Goal: Task Accomplishment & Management: Complete application form

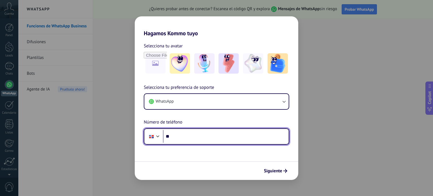
click at [217, 141] on input "**" at bounding box center [226, 136] width 126 height 13
type input "**********"
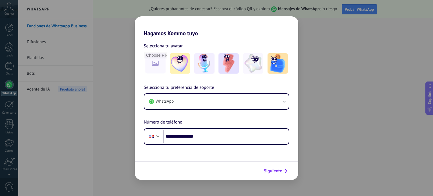
click at [277, 169] on span "Siguiente" at bounding box center [273, 171] width 18 height 4
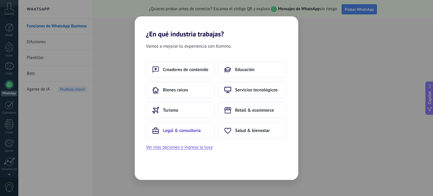
click at [201, 132] on button "Legal & consultoría" at bounding box center [180, 130] width 69 height 17
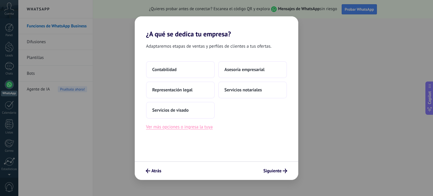
click at [201, 128] on button "Ver más opciones o ingresa la tuya" at bounding box center [179, 126] width 67 height 7
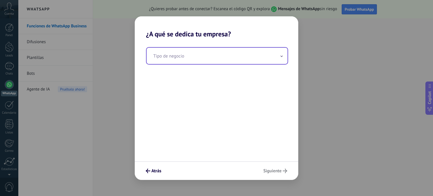
click at [238, 55] on input "text" at bounding box center [217, 56] width 141 height 16
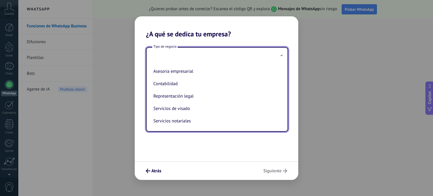
click at [280, 120] on ul "Asesoría empresarial Contabilidad Representación legal Servicios de visado Serv…" at bounding box center [215, 97] width 137 height 67
click at [154, 173] on span "Atrás" at bounding box center [156, 171] width 10 height 4
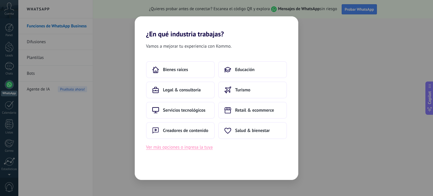
click at [204, 148] on button "Ver más opciones o ingresa la tuya" at bounding box center [179, 147] width 67 height 7
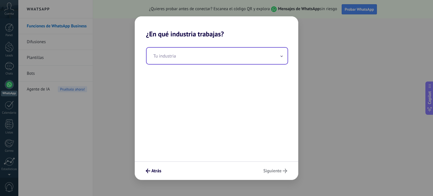
click at [282, 55] on span at bounding box center [281, 55] width 3 height 5
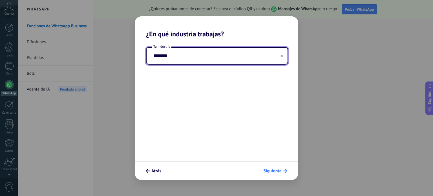
type input "********"
click at [278, 172] on span "Siguiente" at bounding box center [272, 171] width 18 height 4
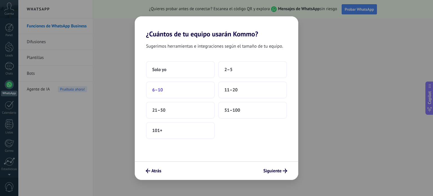
click at [207, 87] on button "6–10" at bounding box center [180, 90] width 69 height 17
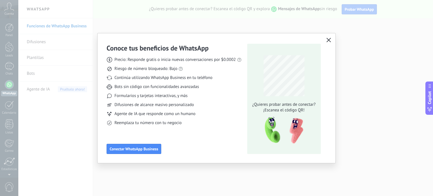
click at [328, 39] on use "button" at bounding box center [329, 40] width 4 height 4
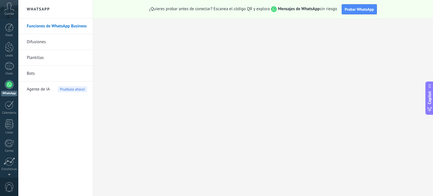
scroll to position [38, 0]
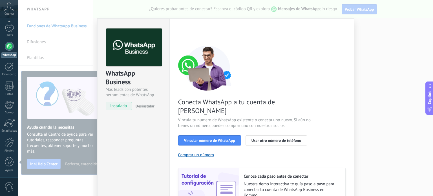
click at [403, 166] on div "WhatsApp Business Más leads con potentes herramientas de WhatsApp instalado Des…" at bounding box center [225, 98] width 415 height 196
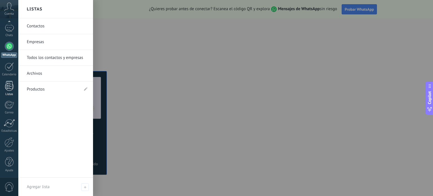
click at [13, 86] on div at bounding box center [9, 86] width 8 height 10
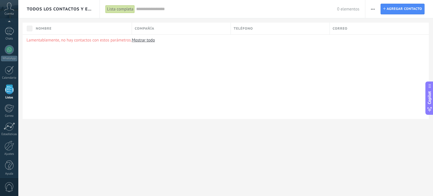
scroll to position [35, 0]
click at [63, 27] on div "Nombre" at bounding box center [82, 29] width 99 height 12
click at [185, 62] on div "Lamentablemente, no hay contactos con estos parámetros. Mostrar todo" at bounding box center [226, 76] width 406 height 85
click at [7, 74] on div at bounding box center [9, 70] width 9 height 9
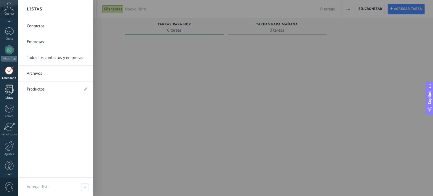
click at [7, 92] on div at bounding box center [9, 90] width 8 height 10
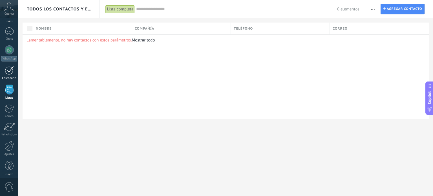
click at [12, 67] on div at bounding box center [9, 70] width 9 height 9
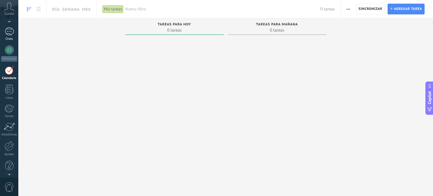
click at [12, 38] on div "Chats" at bounding box center [9, 39] width 16 height 4
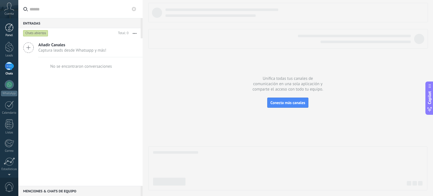
click at [9, 27] on div at bounding box center [9, 27] width 8 height 8
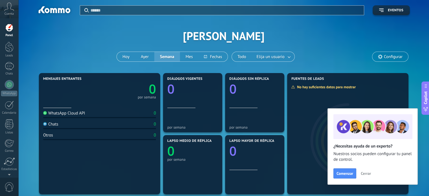
scroll to position [11, 0]
click at [367, 175] on span "Cerrar" at bounding box center [366, 173] width 10 height 4
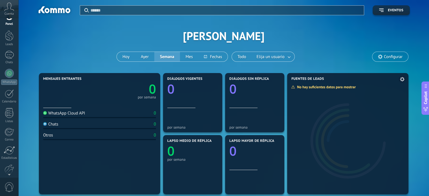
click at [404, 107] on div at bounding box center [347, 138] width 121 height 113
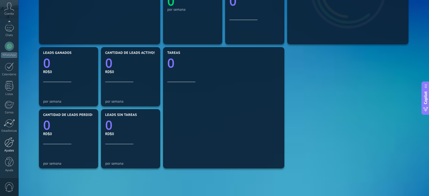
scroll to position [147, 0]
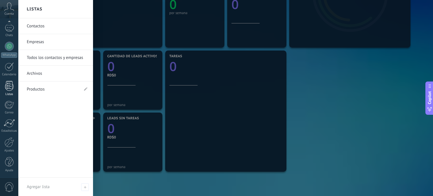
click at [14, 86] on link "Listas" at bounding box center [9, 88] width 18 height 15
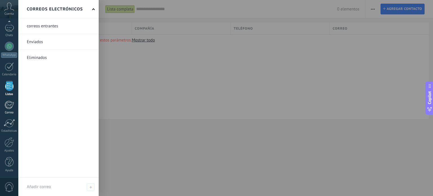
click at [10, 106] on div at bounding box center [9, 105] width 9 height 8
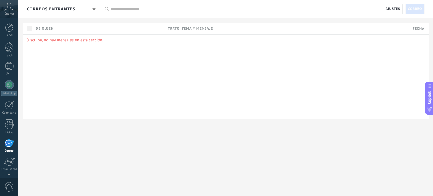
click at [11, 14] on span "Cuenta" at bounding box center [9, 14] width 9 height 4
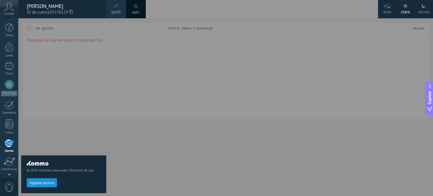
click at [139, 68] on div at bounding box center [234, 98] width 433 height 196
click at [123, 57] on div at bounding box center [234, 98] width 433 height 196
click at [8, 124] on div at bounding box center [9, 124] width 8 height 10
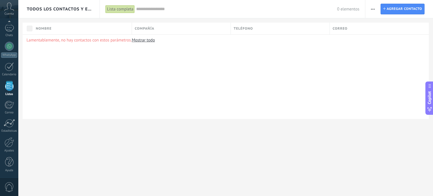
scroll to position [35, 0]
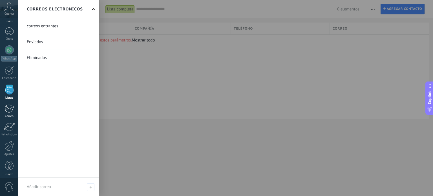
click at [3, 114] on link "Correo" at bounding box center [9, 111] width 18 height 14
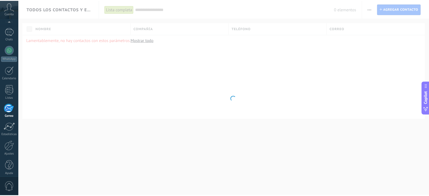
scroll to position [38, 0]
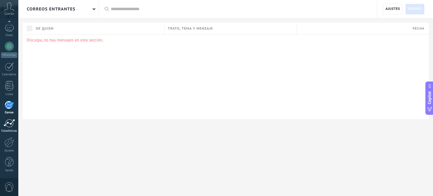
click at [7, 127] on div at bounding box center [9, 123] width 11 height 8
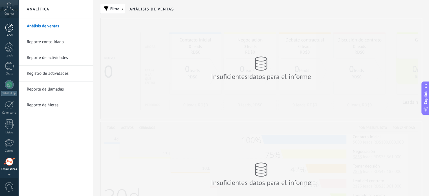
click at [8, 26] on div at bounding box center [9, 27] width 8 height 8
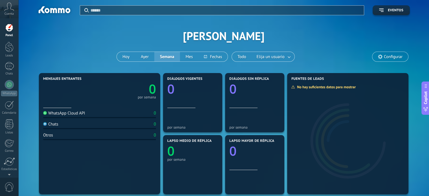
click at [8, 15] on span "Cuenta" at bounding box center [9, 14] width 9 height 4
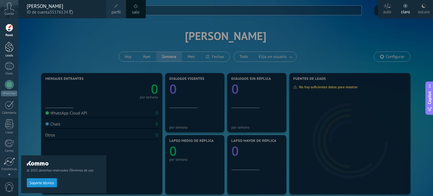
click at [3, 52] on link "Leads" at bounding box center [9, 50] width 18 height 16
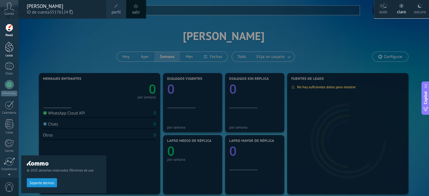
click at [3, 52] on link "Leads" at bounding box center [9, 50] width 18 height 16
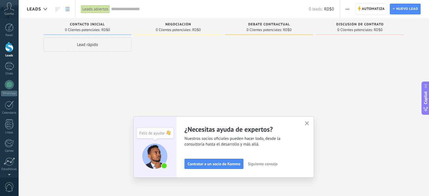
click at [70, 9] on link at bounding box center [68, 9] width 10 height 11
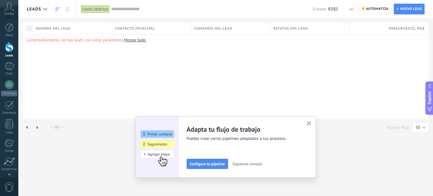
click at [57, 7] on icon at bounding box center [58, 9] width 4 height 5
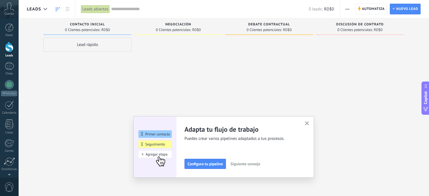
click at [307, 123] on icon "button" at bounding box center [307, 123] width 4 height 4
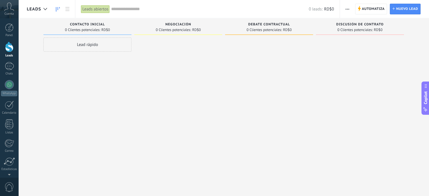
click at [14, 4] on icon at bounding box center [9, 7] width 10 height 8
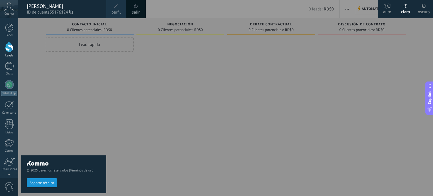
click at [12, 9] on icon at bounding box center [9, 7] width 10 height 8
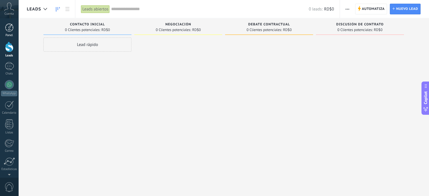
click at [12, 26] on div at bounding box center [9, 27] width 8 height 8
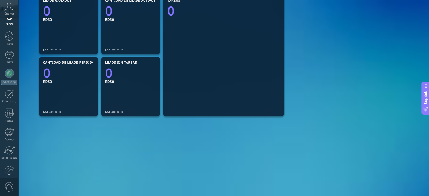
scroll to position [203, 0]
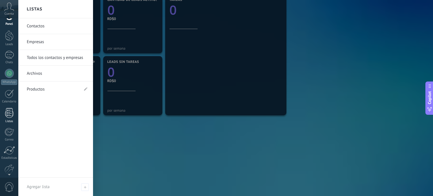
click at [14, 113] on link "Listas" at bounding box center [9, 115] width 18 height 15
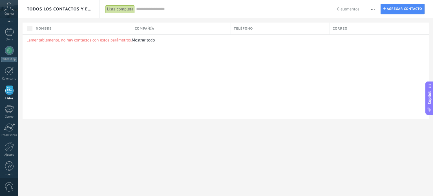
scroll to position [35, 0]
click at [105, 28] on div "Nombre" at bounding box center [82, 29] width 99 height 12
click at [181, 56] on div "Lamentablemente, no hay contactos con estos parámetros. Mostrar todo" at bounding box center [226, 76] width 406 height 85
click at [11, 56] on div at bounding box center [9, 55] width 9 height 8
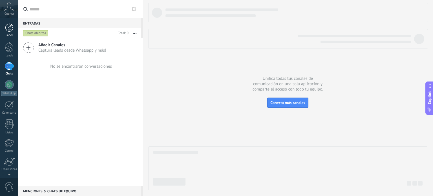
click at [8, 32] on link "Panel" at bounding box center [9, 30] width 18 height 14
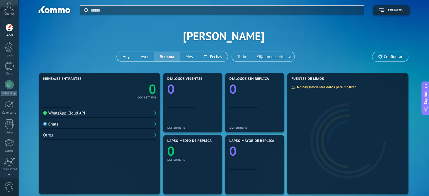
click at [12, 8] on icon at bounding box center [9, 7] width 10 height 8
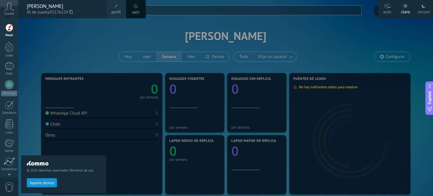
click at [53, 23] on div "© 2025 derechos reservados | Términos de uso Soporte técnico" at bounding box center [63, 107] width 85 height 178
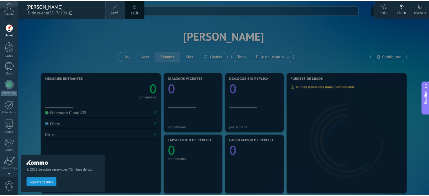
scroll to position [3, 0]
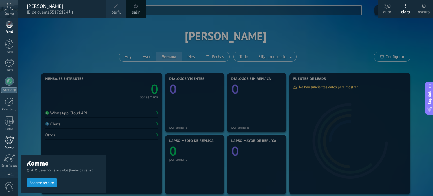
click at [10, 146] on div "Correo" at bounding box center [9, 148] width 16 height 4
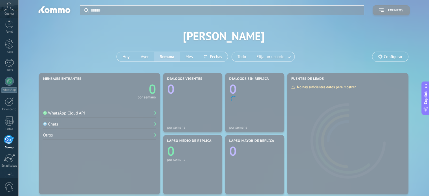
scroll to position [38, 0]
click at [8, 170] on div "Ayuda" at bounding box center [9, 171] width 16 height 4
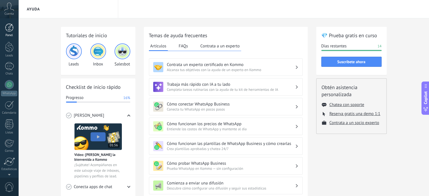
click at [11, 32] on link "Panel" at bounding box center [9, 30] width 18 height 14
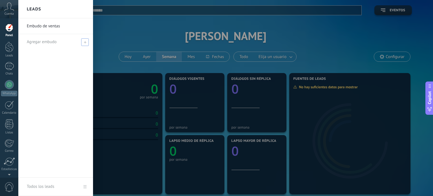
click at [83, 41] on span at bounding box center [85, 42] width 8 height 8
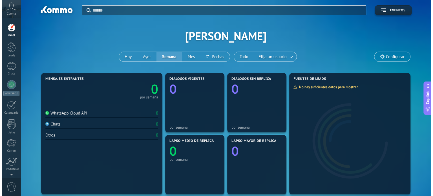
scroll to position [1, 0]
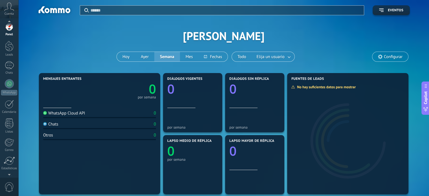
click at [9, 184] on span "0" at bounding box center [10, 187] width 10 height 10
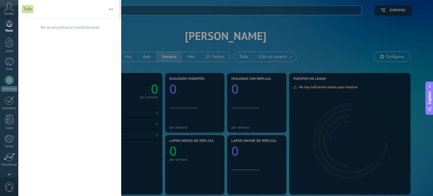
scroll to position [0, 0]
click at [167, 30] on div at bounding box center [216, 98] width 433 height 196
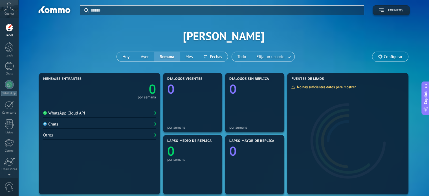
click at [400, 10] on span "Eventos" at bounding box center [396, 10] width 16 height 4
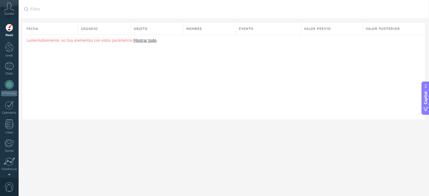
click at [346, 32] on div "Valor previo" at bounding box center [331, 29] width 61 height 12
click at [249, 38] on p "Lamentablemente, no hay elementos con estos parámetros. Mostrar todo" at bounding box center [224, 40] width 394 height 5
click at [148, 27] on div "Objeto" at bounding box center [157, 29] width 52 height 12
click at [109, 31] on div at bounding box center [214, 17] width 429 height 34
click at [82, 30] on span "Usuario" at bounding box center [89, 28] width 17 height 5
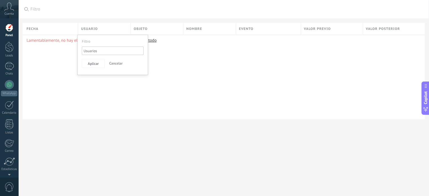
click at [61, 27] on div at bounding box center [214, 17] width 429 height 34
click at [1, 113] on link "Calendario" at bounding box center [9, 108] width 18 height 14
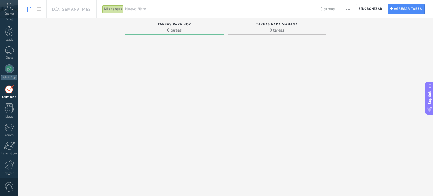
scroll to position [16, 0]
click at [12, 89] on div at bounding box center [9, 89] width 9 height 9
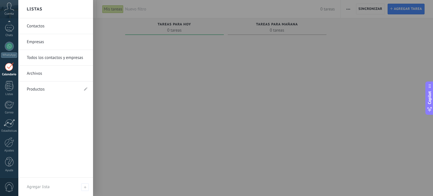
click at [43, 42] on link "Empresas" at bounding box center [57, 42] width 61 height 16
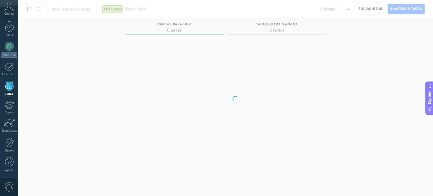
scroll to position [35, 0]
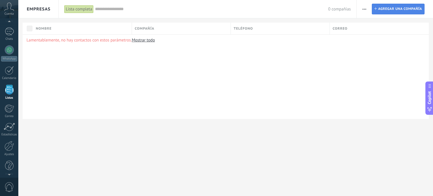
click at [389, 6] on span "Agregar una compañía" at bounding box center [400, 9] width 44 height 10
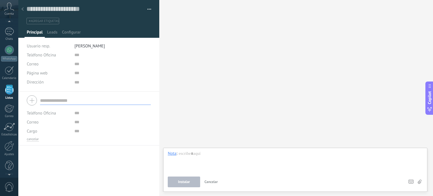
scroll to position [6, 0]
click at [56, 99] on input "text" at bounding box center [95, 100] width 111 height 9
type input "********"
click at [74, 110] on input "text" at bounding box center [112, 113] width 76 height 9
click at [77, 124] on input "text" at bounding box center [112, 122] width 76 height 9
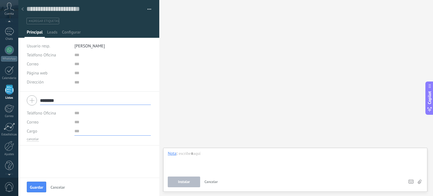
click at [76, 129] on input "text" at bounding box center [112, 131] width 76 height 9
click at [74, 115] on input "text" at bounding box center [112, 113] width 76 height 9
type input "**********"
click at [81, 123] on input "text" at bounding box center [112, 122] width 76 height 9
type input "**********"
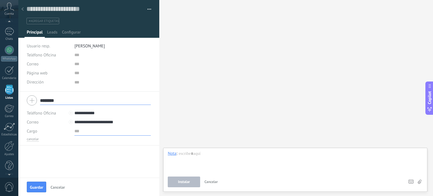
click at [78, 132] on input "text" at bounding box center [112, 131] width 76 height 9
type input "*"
type input "*******"
click at [40, 185] on span "Guardar" at bounding box center [36, 187] width 13 height 4
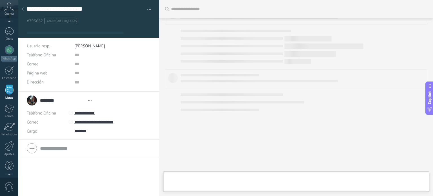
type textarea "***"
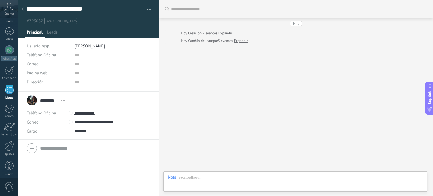
scroll to position [6, 0]
click at [209, 108] on div "Buscar Carga más [DATE] [DATE] Creación: 2 eventos Expandir [DATE] Cambio del c…" at bounding box center [296, 98] width 274 height 196
click at [234, 91] on div "Buscar Carga más [DATE] [DATE] Creación: 2 eventos Expandir [DATE] Cambio del c…" at bounding box center [296, 98] width 274 height 196
click at [7, 71] on div at bounding box center [9, 70] width 9 height 9
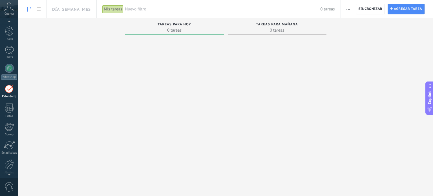
scroll to position [16, 0]
click at [402, 7] on span "Agregar tarea" at bounding box center [408, 9] width 28 height 10
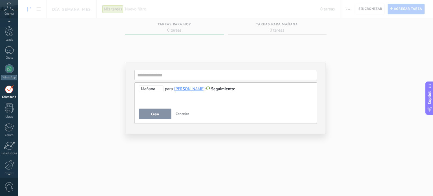
click at [159, 90] on span "Mañana" at bounding box center [151, 88] width 25 height 7
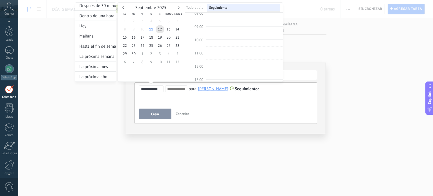
scroll to position [12, 0]
click at [178, 8] on link at bounding box center [177, 7] width 3 height 3
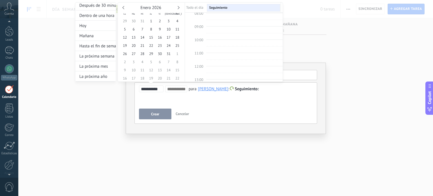
click at [178, 8] on link at bounding box center [177, 7] width 3 height 3
click at [122, 7] on div "[DATE]" at bounding box center [151, 7] width 61 height 5
click at [123, 7] on link at bounding box center [123, 7] width 3 height 3
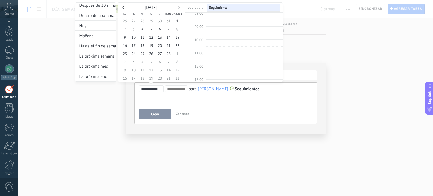
click at [123, 7] on link at bounding box center [123, 7] width 3 height 3
click at [124, 7] on link at bounding box center [123, 7] width 3 height 3
click at [123, 6] on link at bounding box center [123, 7] width 3 height 3
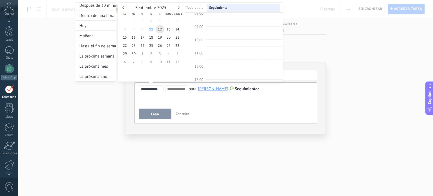
click at [123, 6] on link at bounding box center [123, 7] width 3 height 3
type input "**********"
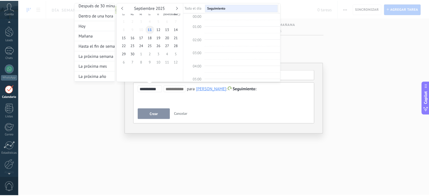
scroll to position [105, 0]
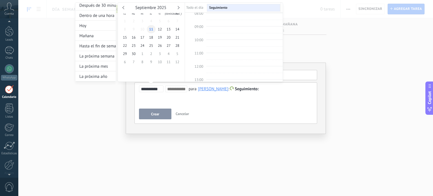
click at [150, 28] on span "11" at bounding box center [151, 29] width 9 height 8
click at [162, 118] on div at bounding box center [216, 98] width 433 height 196
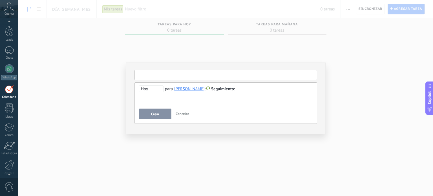
click at [164, 76] on input "text" at bounding box center [226, 75] width 183 height 10
click at [254, 89] on div at bounding box center [226, 89] width 174 height 7
click at [164, 114] on button "Crear" at bounding box center [155, 114] width 32 height 11
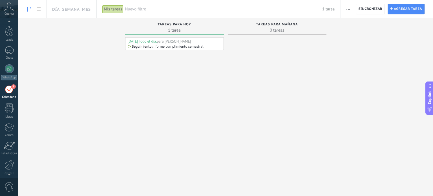
click at [14, 12] on div "Cuenta" at bounding box center [9, 9] width 18 height 18
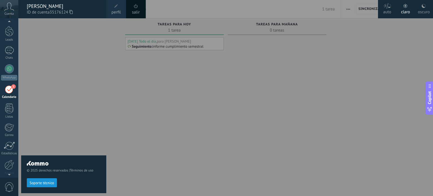
click at [69, 23] on div "© 2025 derechos reservados | Términos de uso Soporte técnico" at bounding box center [63, 107] width 85 height 178
click at [67, 50] on div "© 2025 derechos reservados | Términos de uso Soporte técnico" at bounding box center [63, 107] width 85 height 178
click at [6, 34] on div at bounding box center [9, 31] width 8 height 10
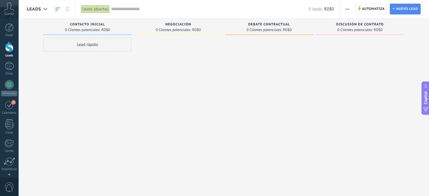
click at [105, 44] on div "Lead rápido" at bounding box center [87, 45] width 88 height 14
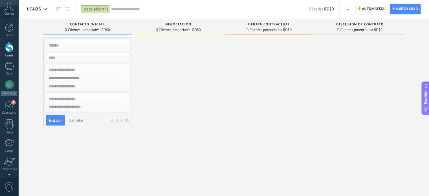
click at [378, 11] on span "Automatiza" at bounding box center [373, 9] width 23 height 10
